Goal: Information Seeking & Learning: Learn about a topic

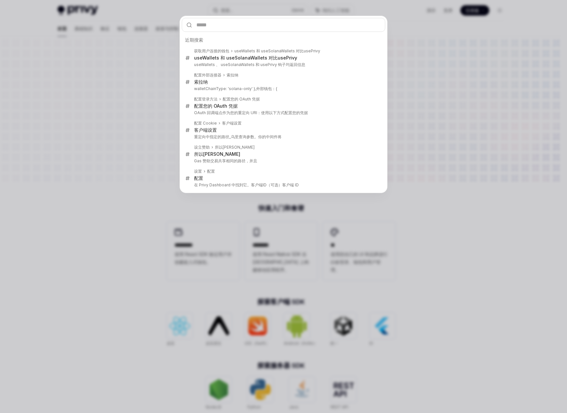
type input "**********"
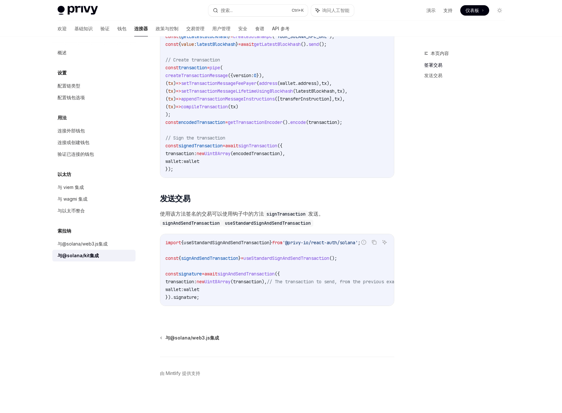
scroll to position [425, 0]
click at [470, 186] on div "本页内容 签署交易 发送交易" at bounding box center [460, 231] width 99 height 364
click at [101, 244] on font "与@solana/web3.js集成" at bounding box center [83, 244] width 50 height 6
type textarea "*"
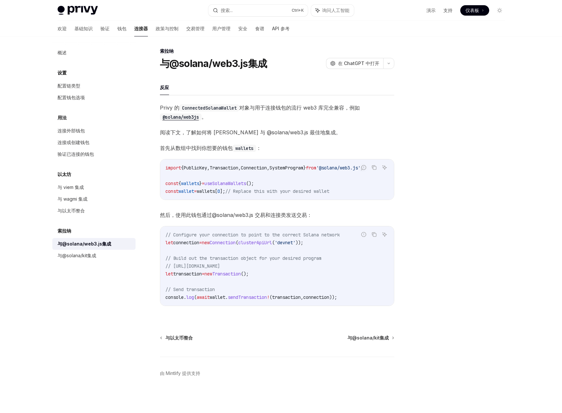
scroll to position [10, 0]
drag, startPoint x: 267, startPoint y: 176, endPoint x: 166, endPoint y: 177, distance: 100.5
click at [166, 177] on code "import { PublicKey , Transaction , Connection , SystemProgram } from '@solana/w…" at bounding box center [277, 179] width 223 height 31
copy span "const { wallets } = useSolanaWallets ();"
click at [237, 11] on button "搜索... Ctrl +K" at bounding box center [257, 11] width 99 height 12
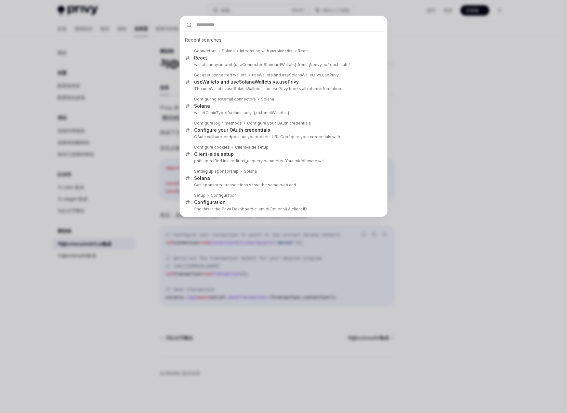
type input "**********"
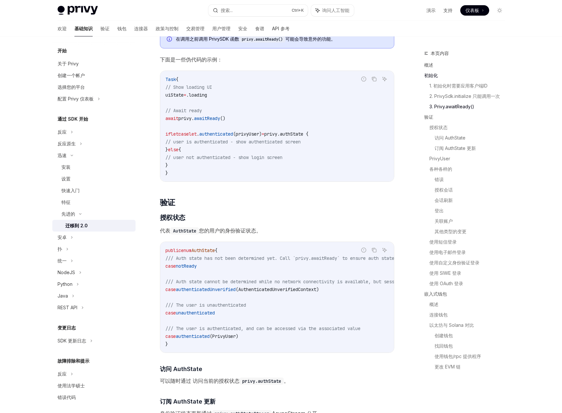
scroll to position [329, 0]
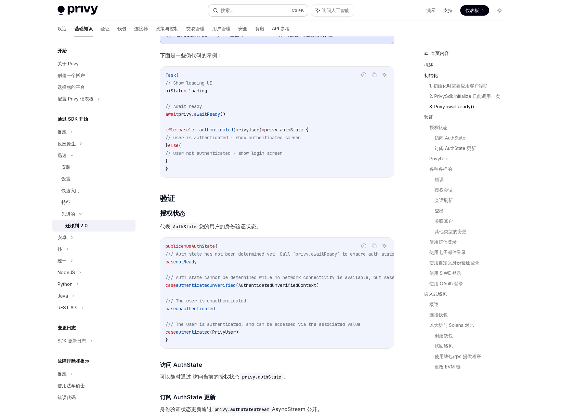
click at [264, 7] on button "搜索... Ctrl +K" at bounding box center [257, 11] width 99 height 12
type textarea "*"
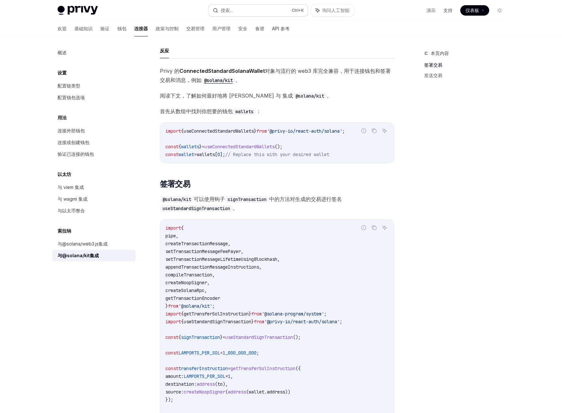
click at [242, 8] on button "搜索... Ctrl +K" at bounding box center [257, 11] width 99 height 12
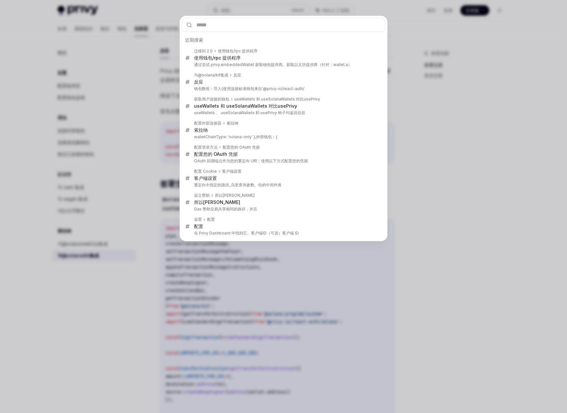
type input "**********"
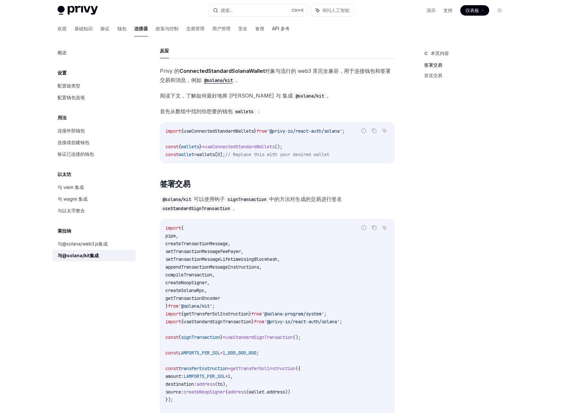
scroll to position [36, 0]
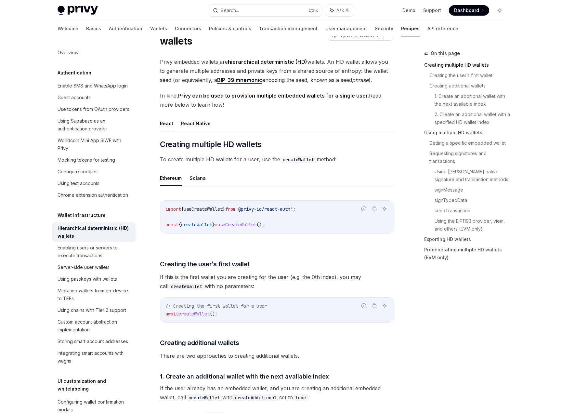
type textarea "*"
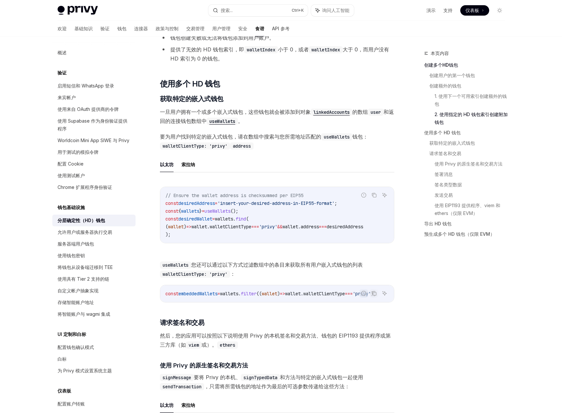
scroll to position [0, 4]
